Goal: Transaction & Acquisition: Book appointment/travel/reservation

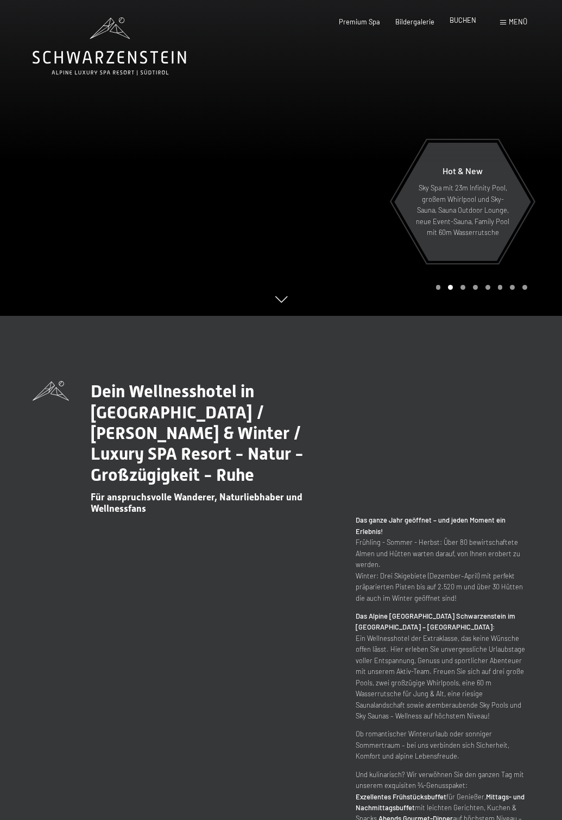
click at [468, 21] on span "BUCHEN" at bounding box center [463, 20] width 27 height 9
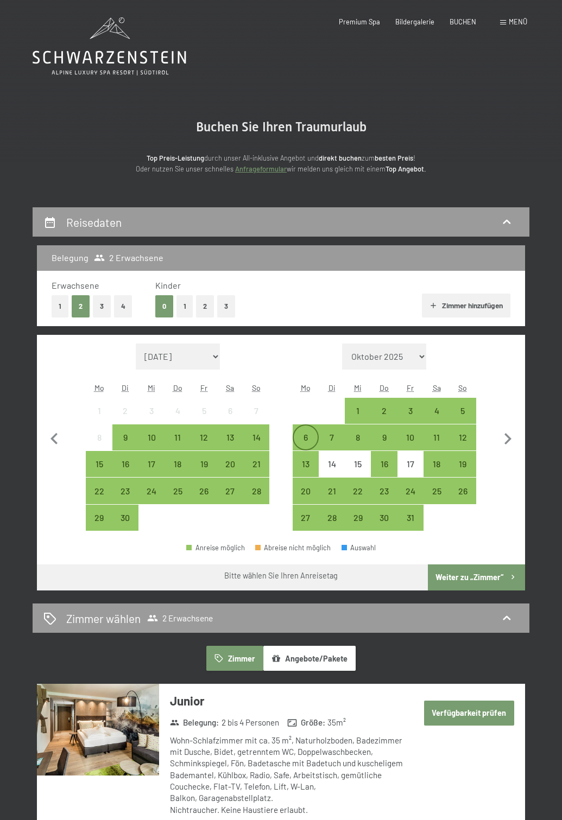
click at [303, 435] on div "6" at bounding box center [306, 445] width 24 height 24
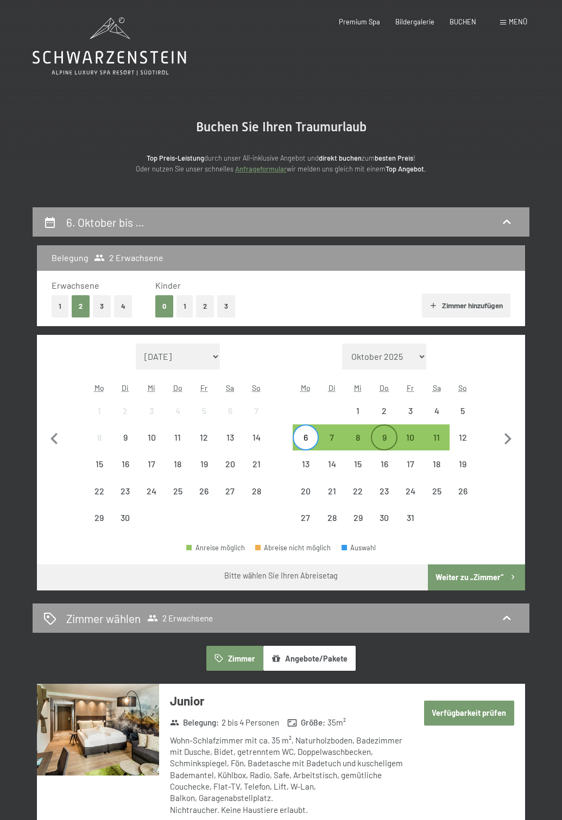
click at [384, 436] on div "9" at bounding box center [384, 445] width 24 height 24
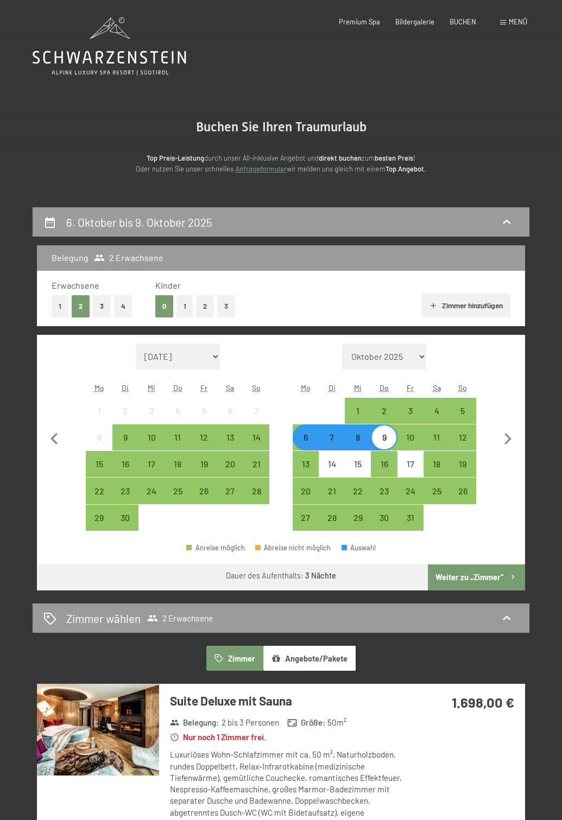
click at [462, 575] on button "Weiter zu „Zimmer“" at bounding box center [476, 578] width 97 height 26
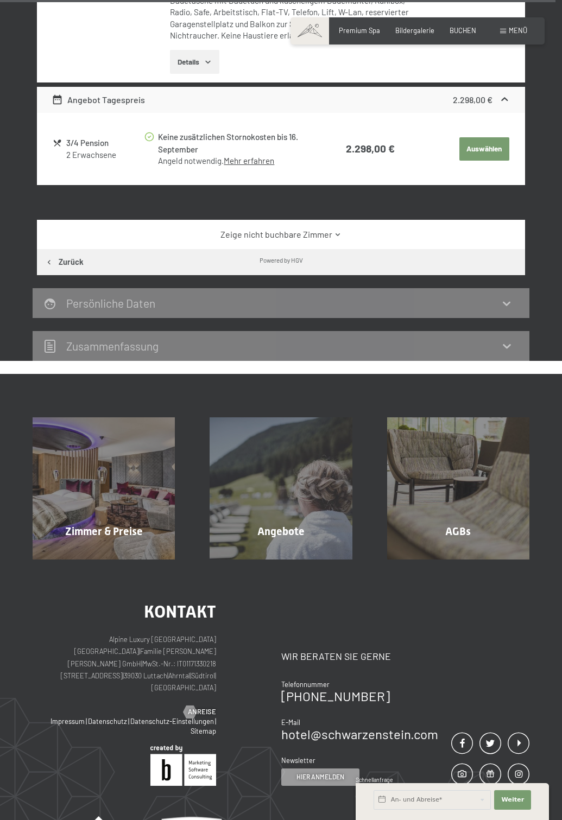
scroll to position [1366, 0]
